Goal: Transaction & Acquisition: Purchase product/service

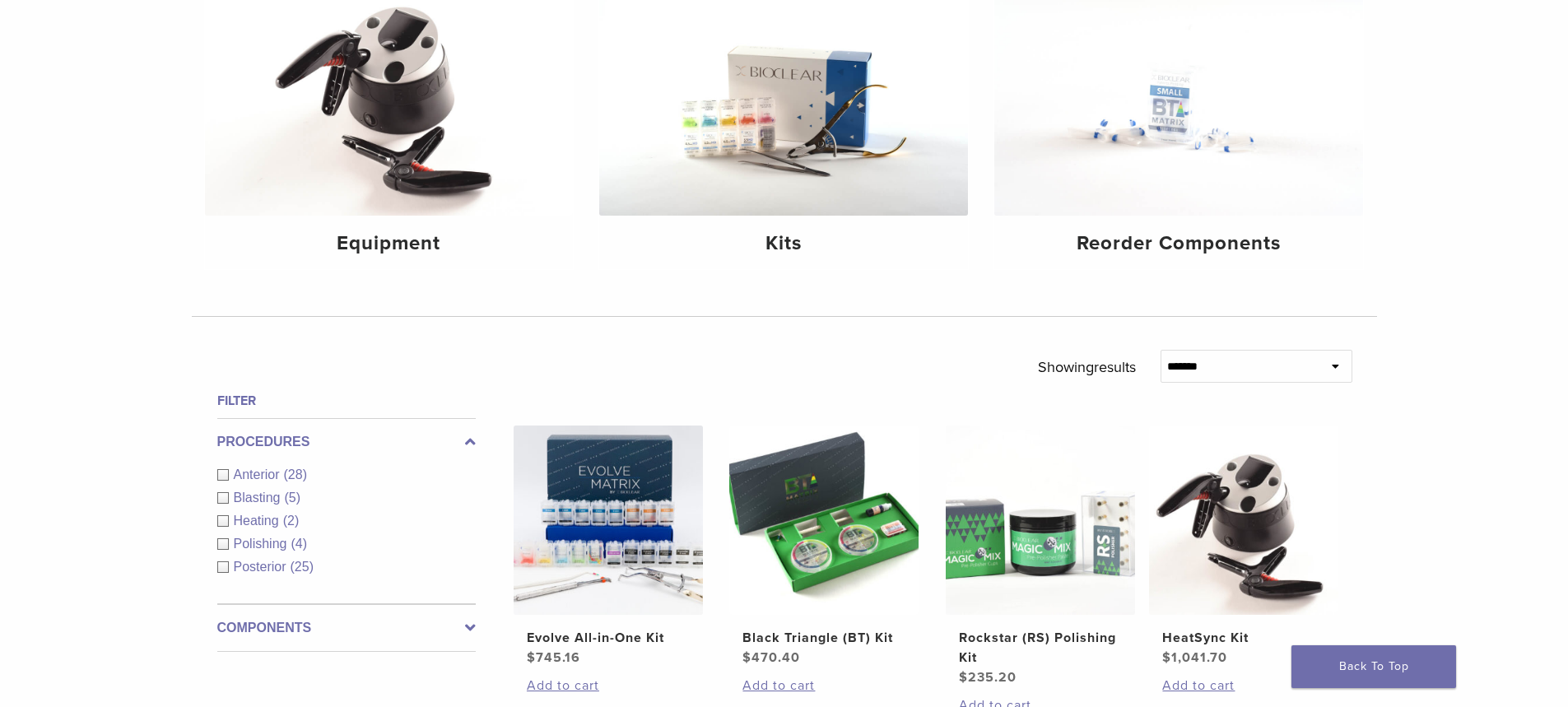
scroll to position [494, 0]
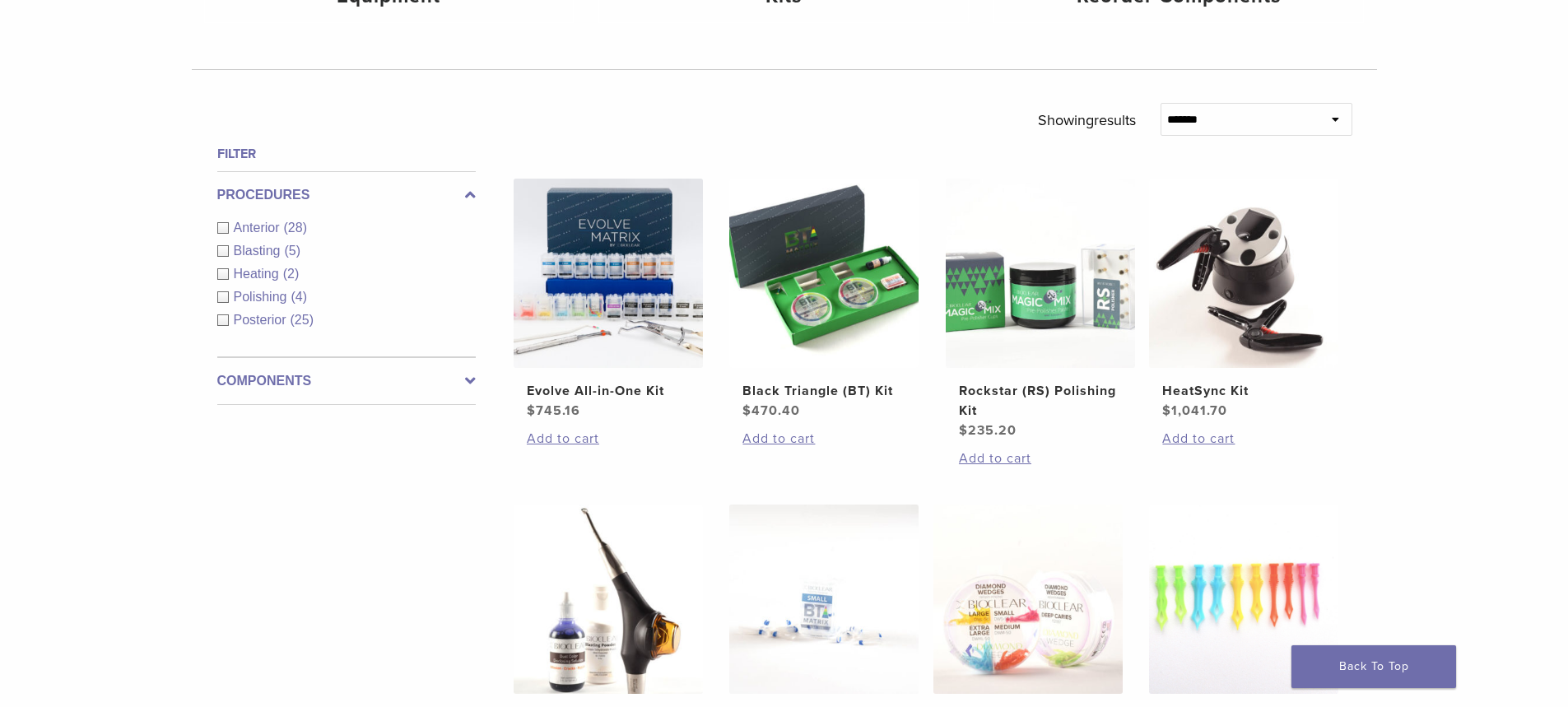
click at [259, 219] on div "Anterior (28)" at bounding box center [346, 228] width 258 height 20
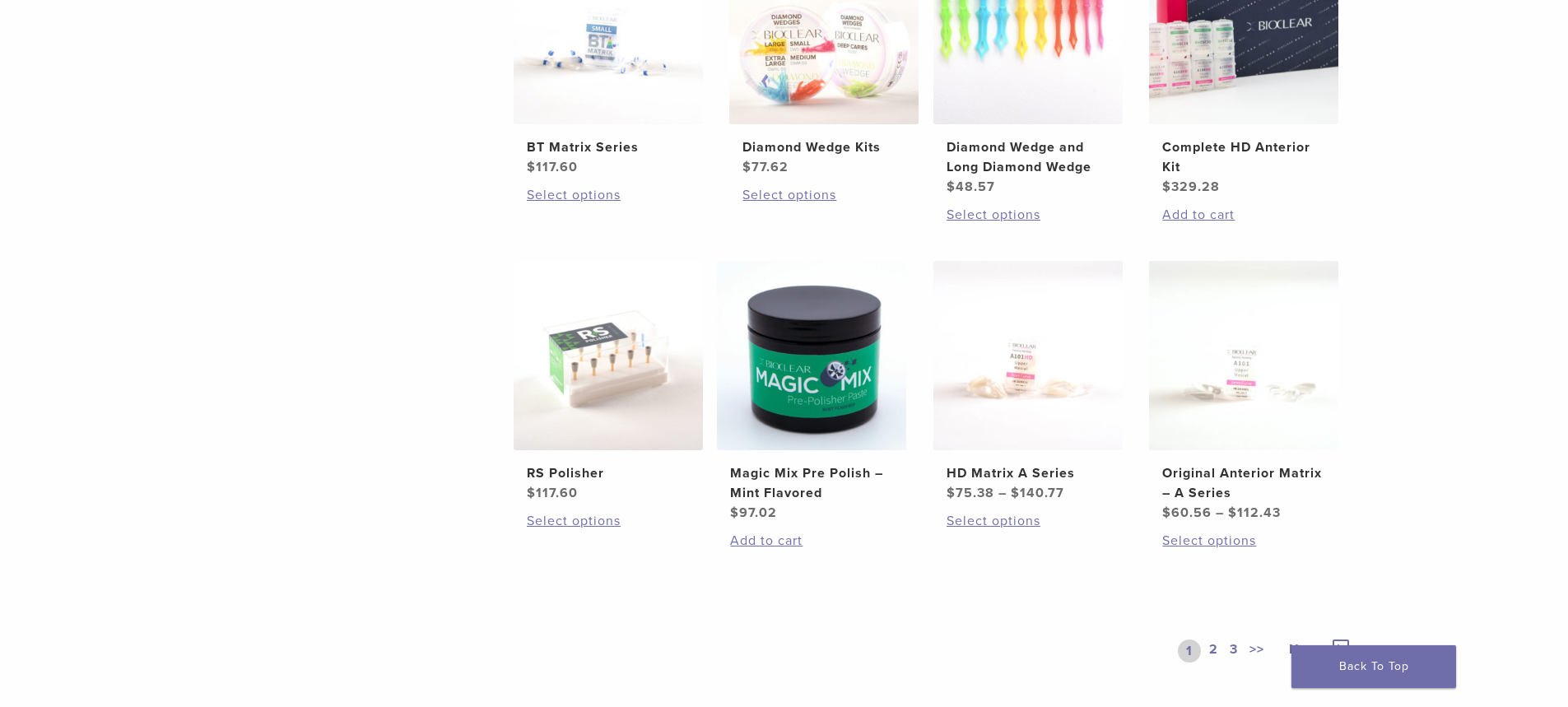
scroll to position [1070, 0]
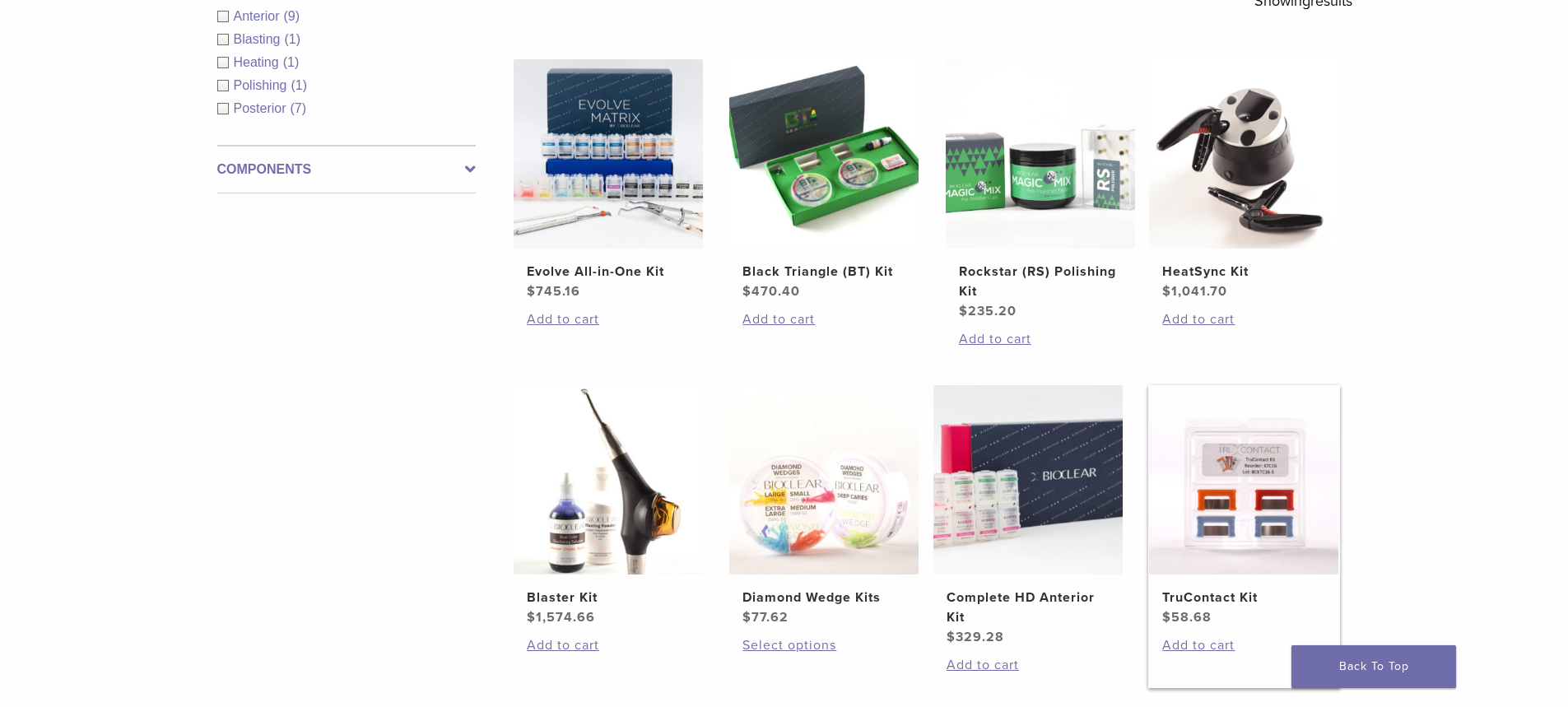
scroll to position [577, 0]
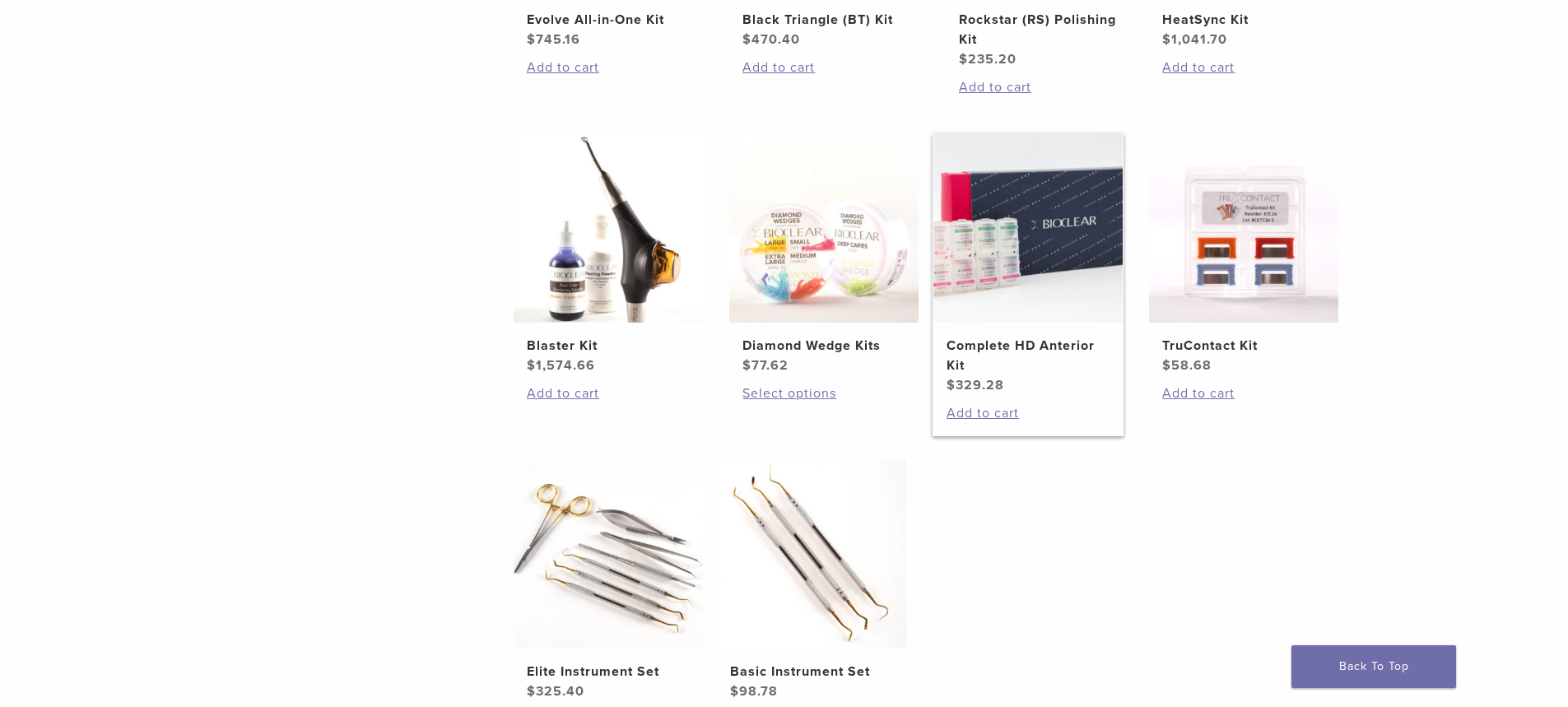
click at [1004, 348] on h2 "Complete HD Anterior Kit" at bounding box center [1028, 356] width 163 height 40
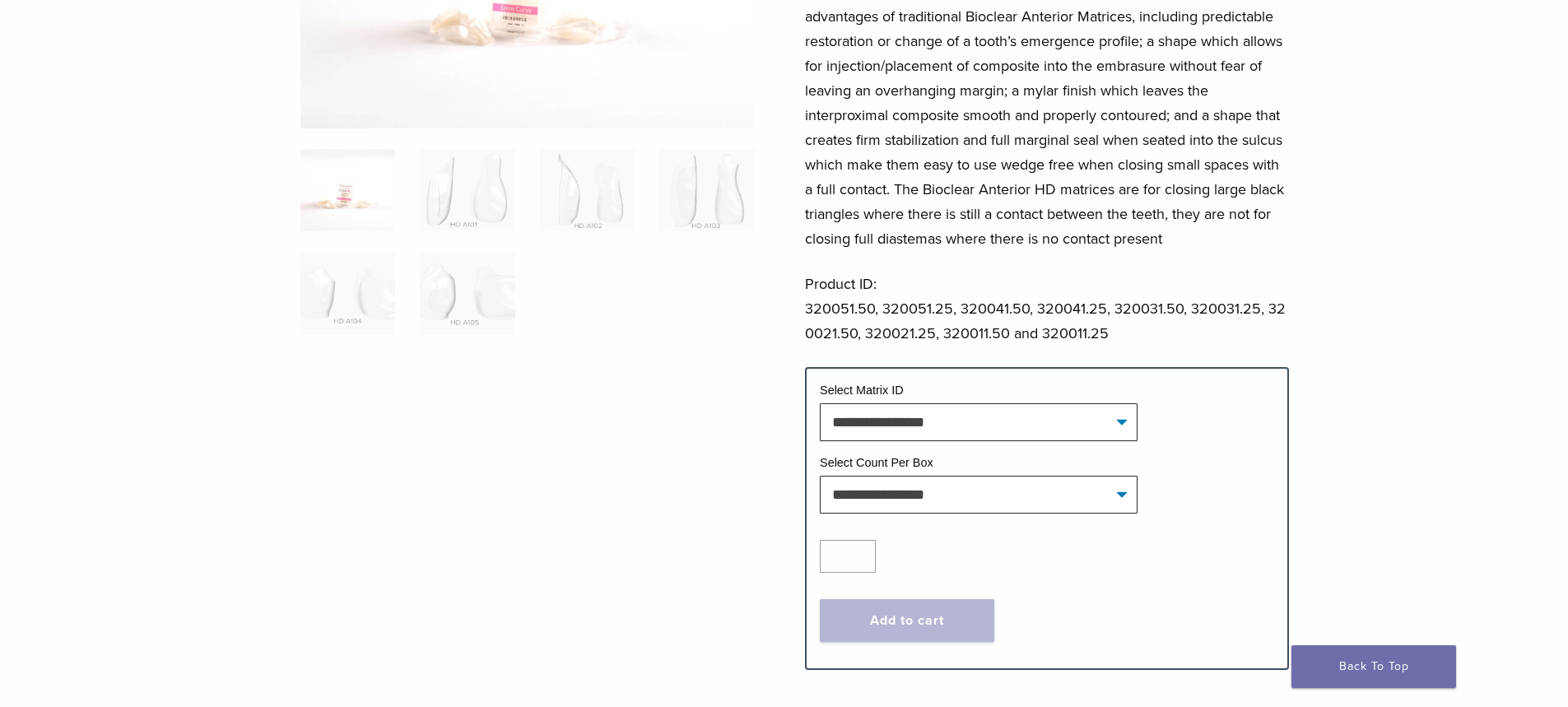
scroll to position [329, 0]
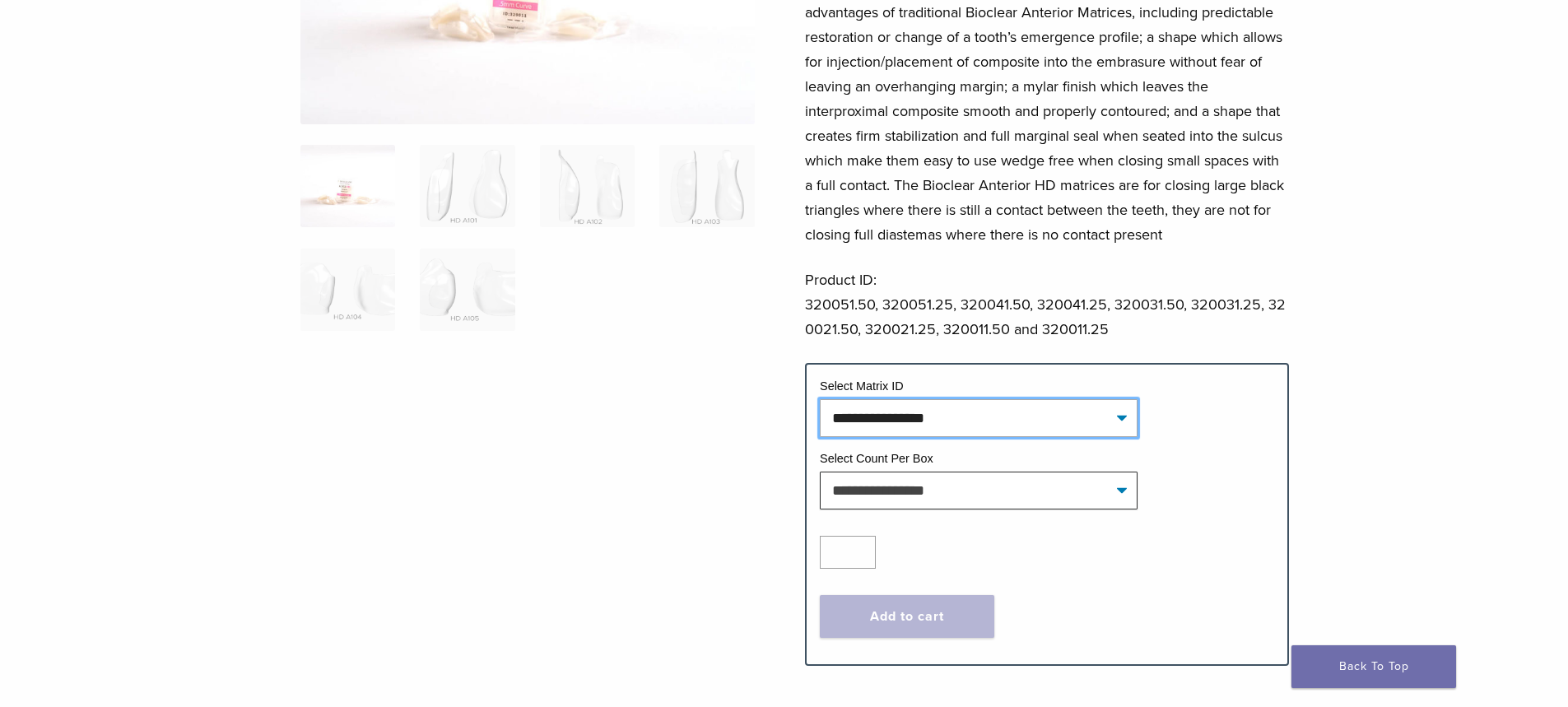
click at [943, 403] on select "**********" at bounding box center [978, 419] width 318 height 38
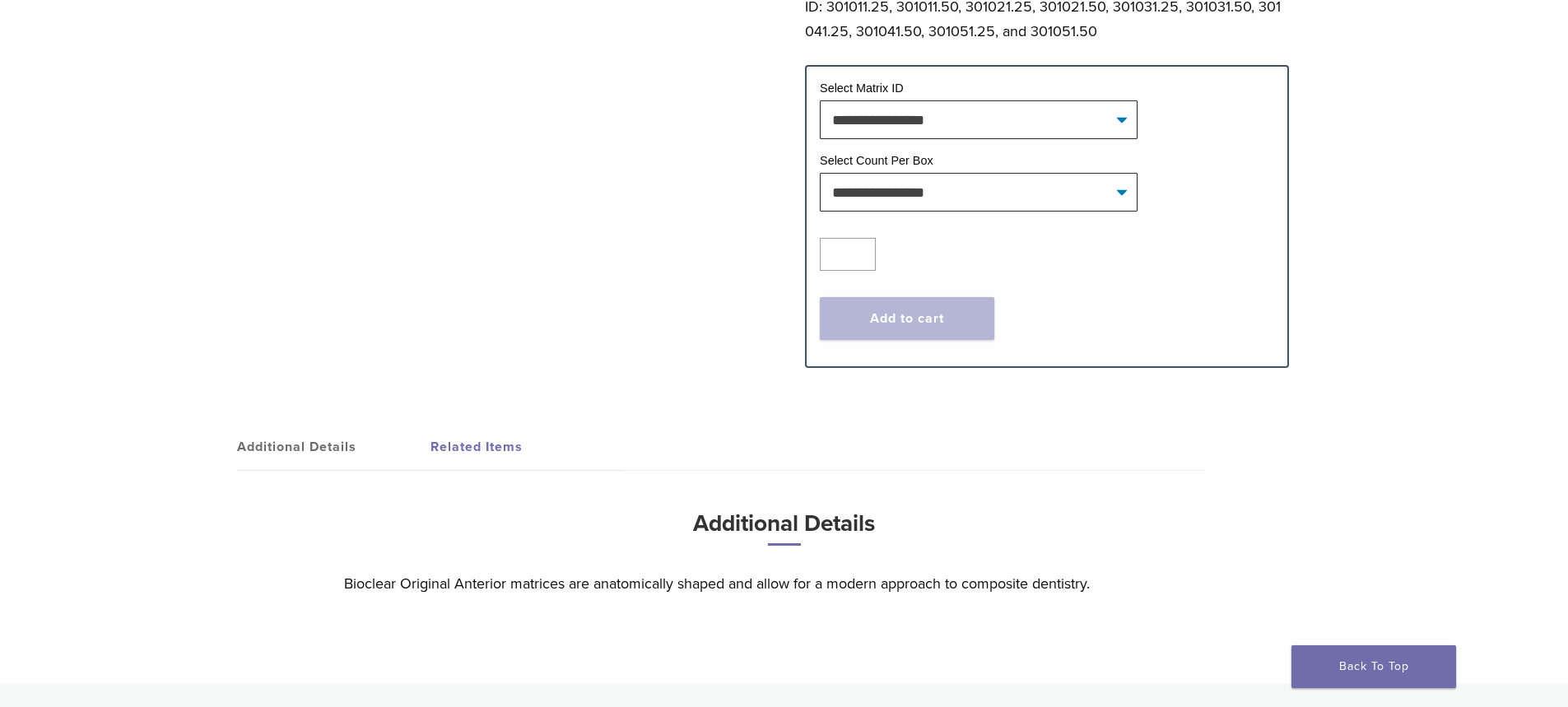
scroll to position [411, 0]
